Goal: Find contact information

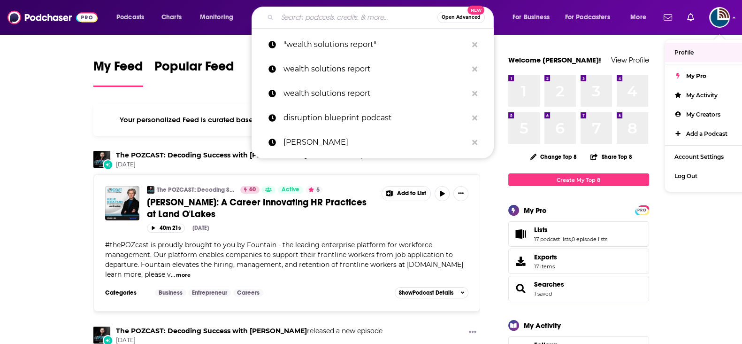
click at [350, 22] on input "Search podcasts, credits, & more..." at bounding box center [357, 17] width 160 height 15
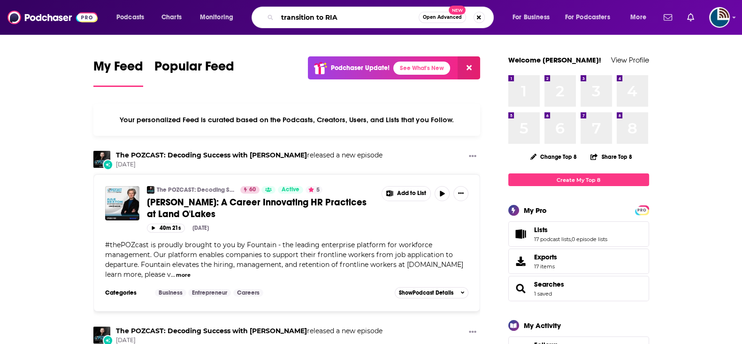
type input "transition to RIA"
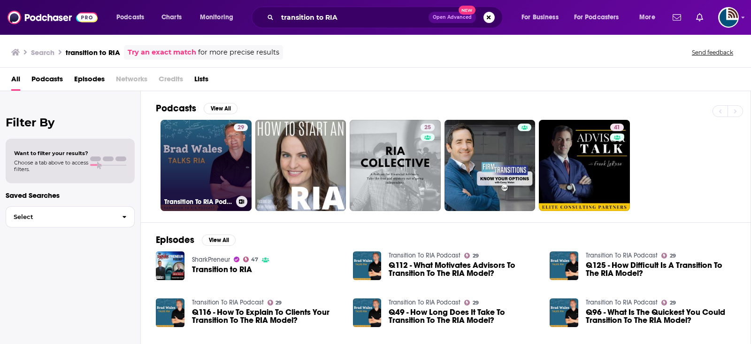
click at [214, 144] on link "29 Transition To RIA Podcast" at bounding box center [206, 165] width 91 height 91
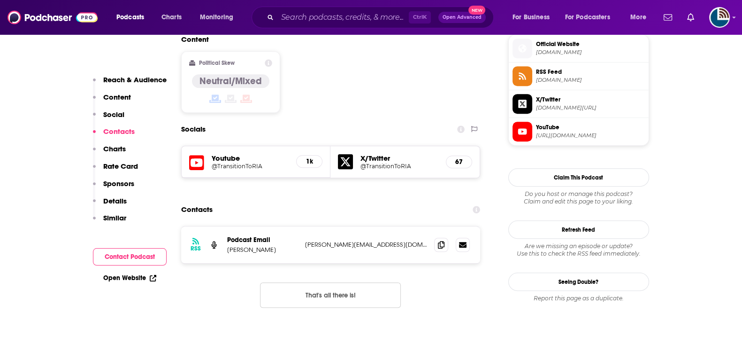
scroll to position [762, 0]
click at [465, 241] on icon at bounding box center [463, 244] width 8 height 6
